Goal: Obtain resource: Obtain resource

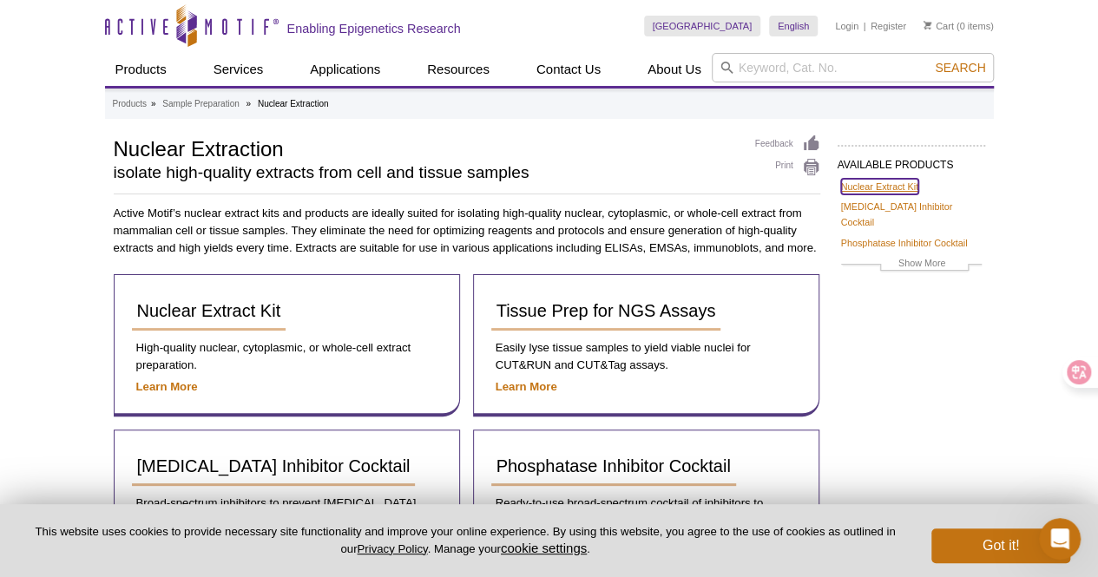
click at [873, 185] on link "Nuclear Extract Kit" at bounding box center [879, 187] width 77 height 16
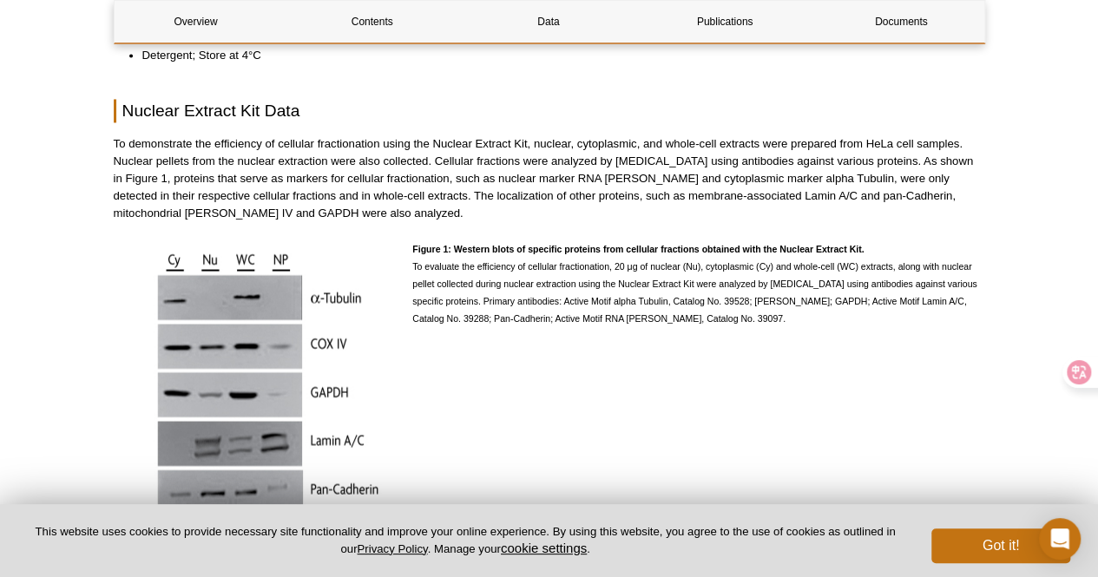
scroll to position [1450, 0]
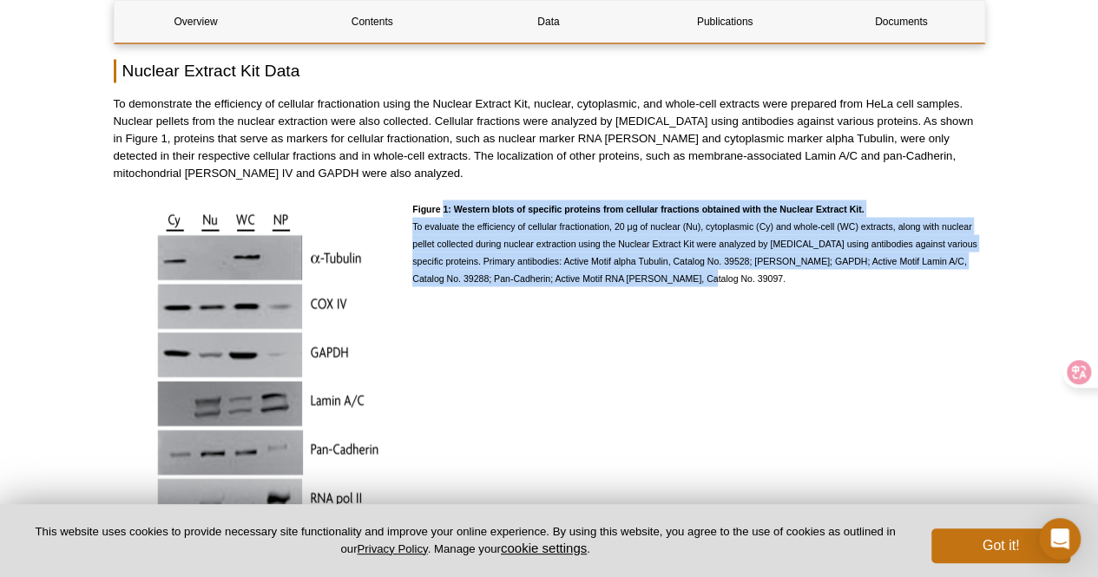
drag, startPoint x: 444, startPoint y: 189, endPoint x: 683, endPoint y: 265, distance: 251.2
click at [683, 265] on p "Figure 1: Western blots of specific proteins from cellular fractions obtained w…" at bounding box center [698, 243] width 572 height 87
click at [695, 379] on div "Figure 1: Western blots of specific proteins from cellular fractions obtained w…" at bounding box center [698, 376] width 572 height 352
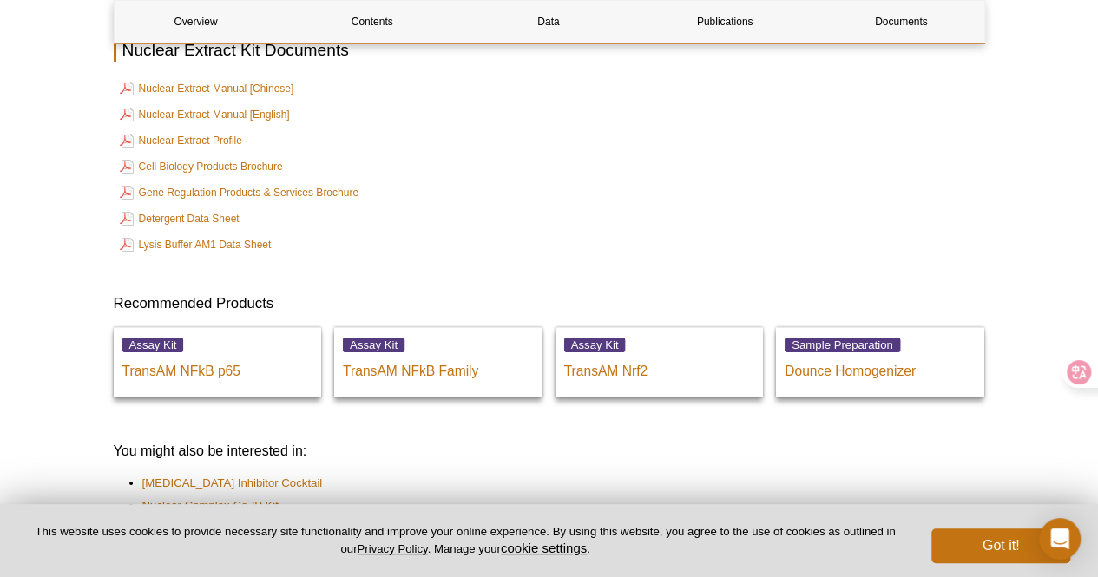
scroll to position [3002, 0]
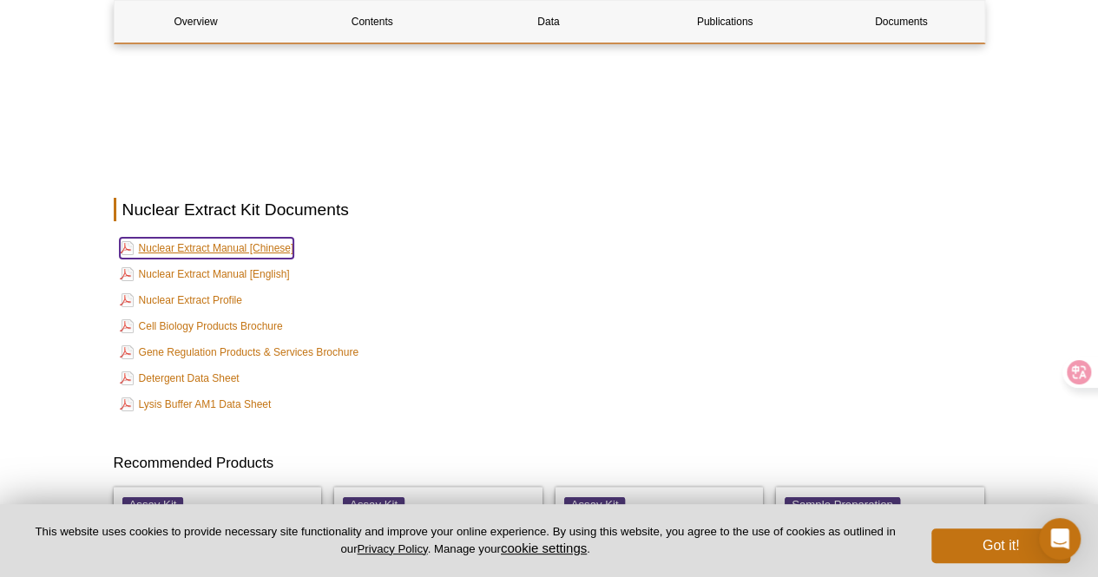
click at [215, 238] on link "Nuclear Extract Manual [Chinese]" at bounding box center [207, 248] width 175 height 21
